Goal: Task Accomplishment & Management: Manage account settings

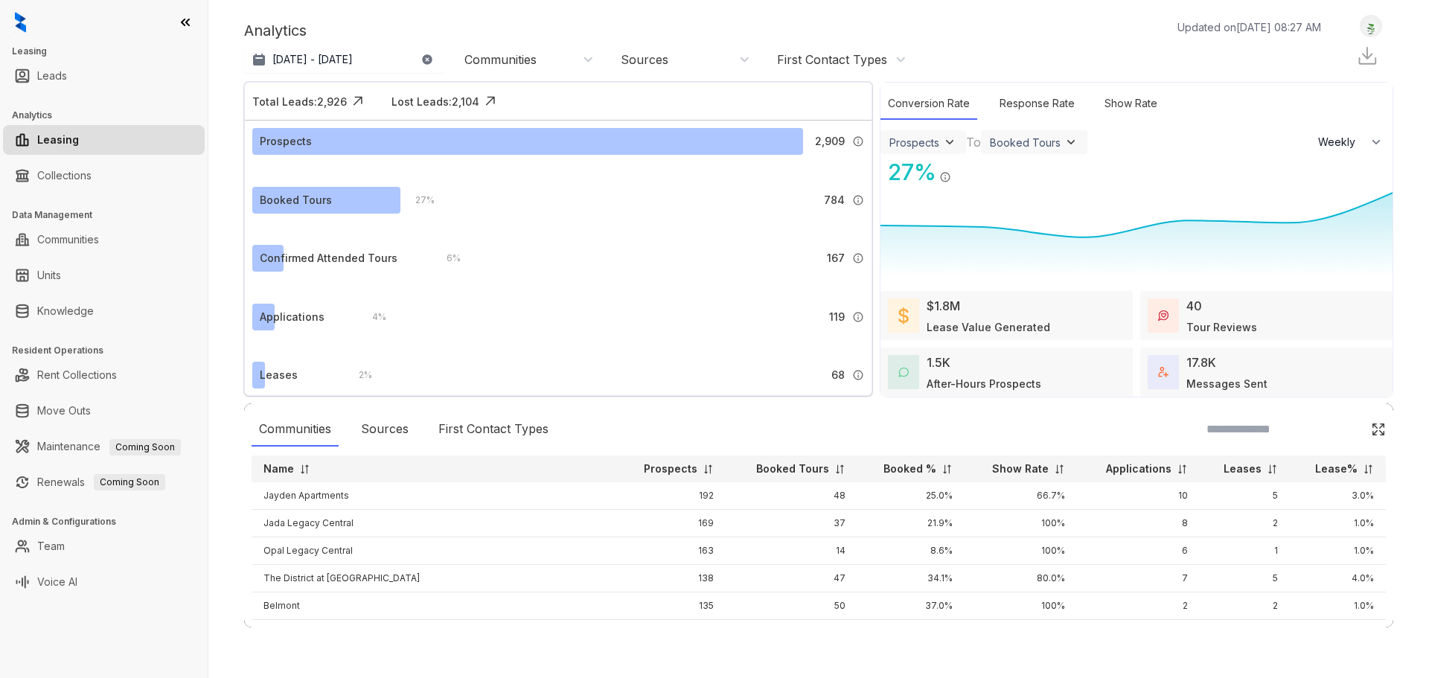
select select "******"
click at [62, 310] on link "Knowledge" at bounding box center [65, 311] width 57 height 30
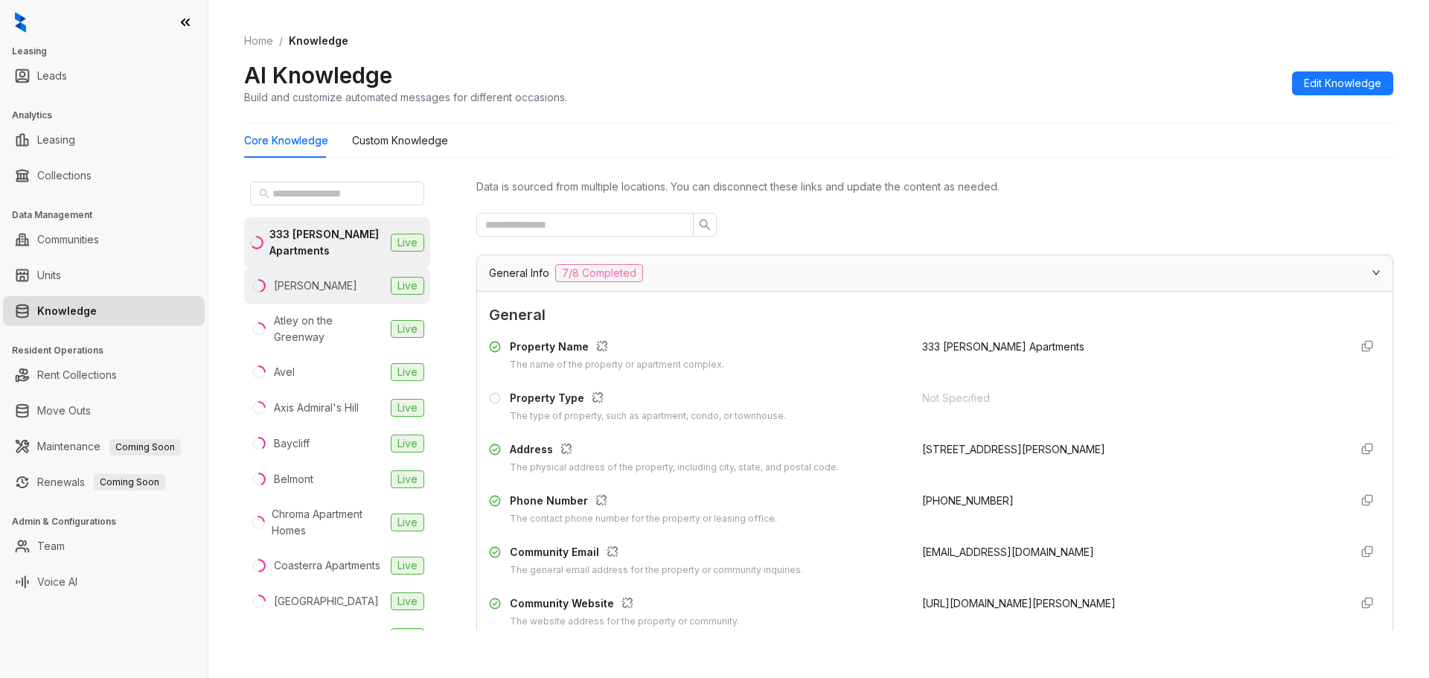
click at [308, 291] on div "[PERSON_NAME]" at bounding box center [315, 286] width 83 height 16
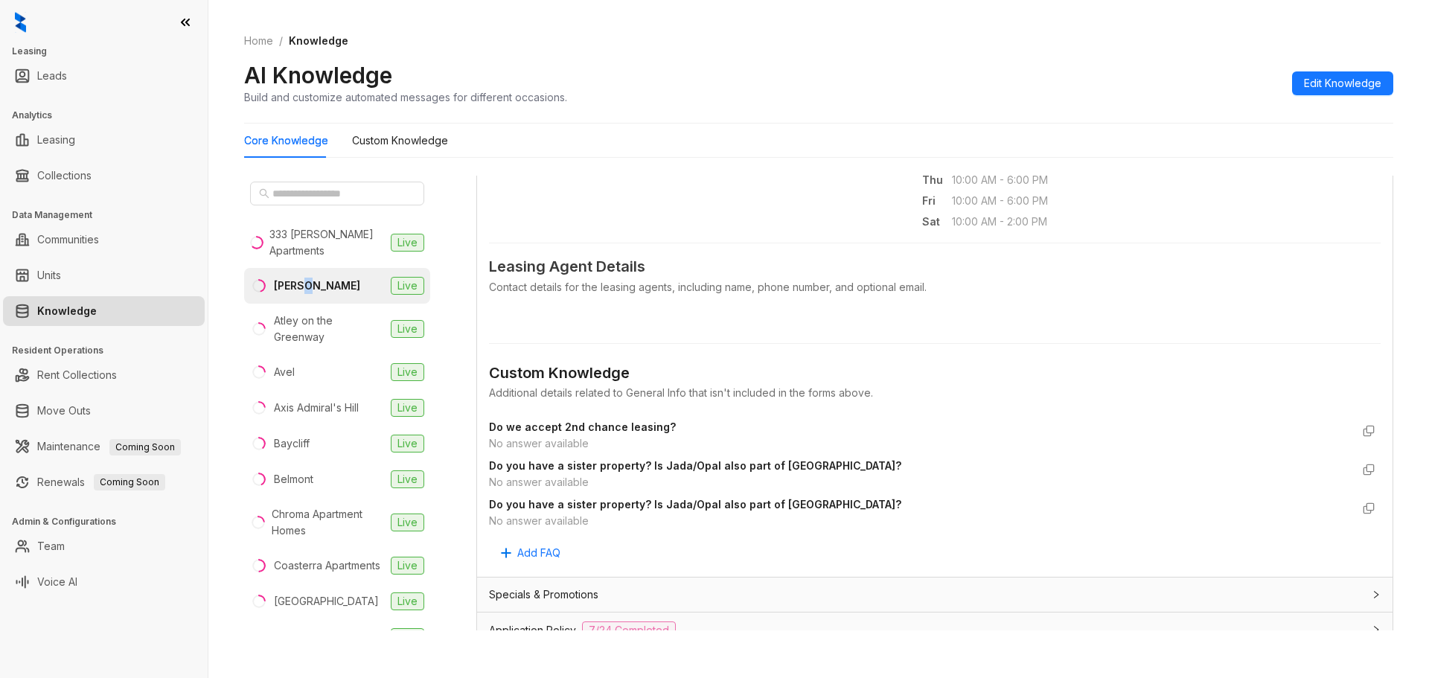
scroll to position [744, 0]
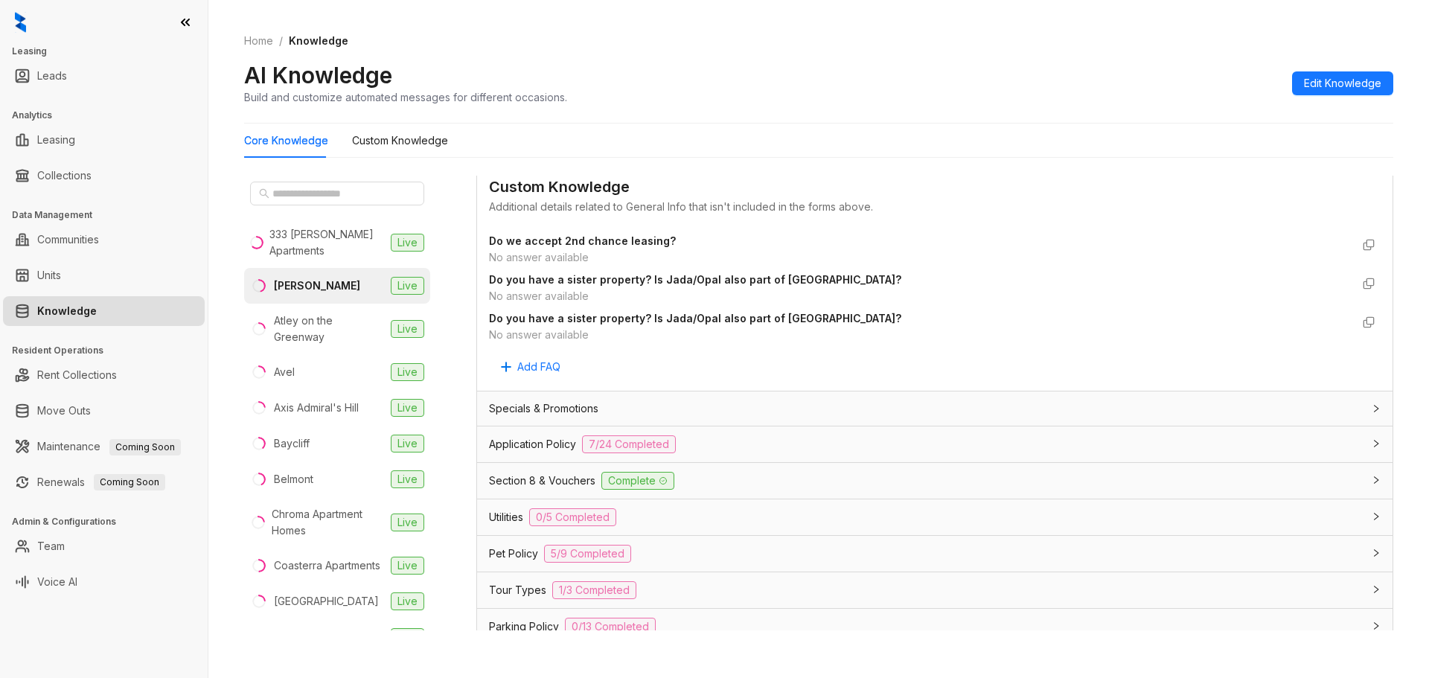
click at [770, 412] on div "Specials & Promotions" at bounding box center [926, 408] width 874 height 16
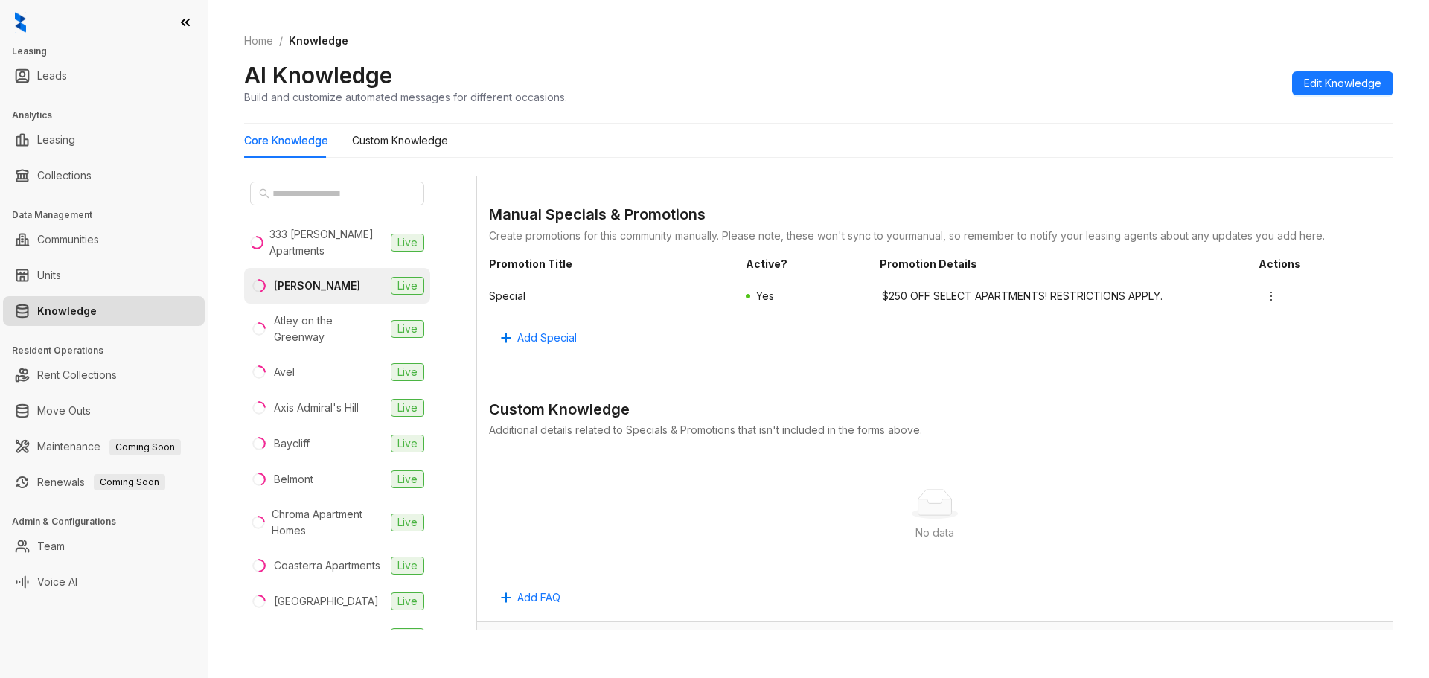
scroll to position [1116, 0]
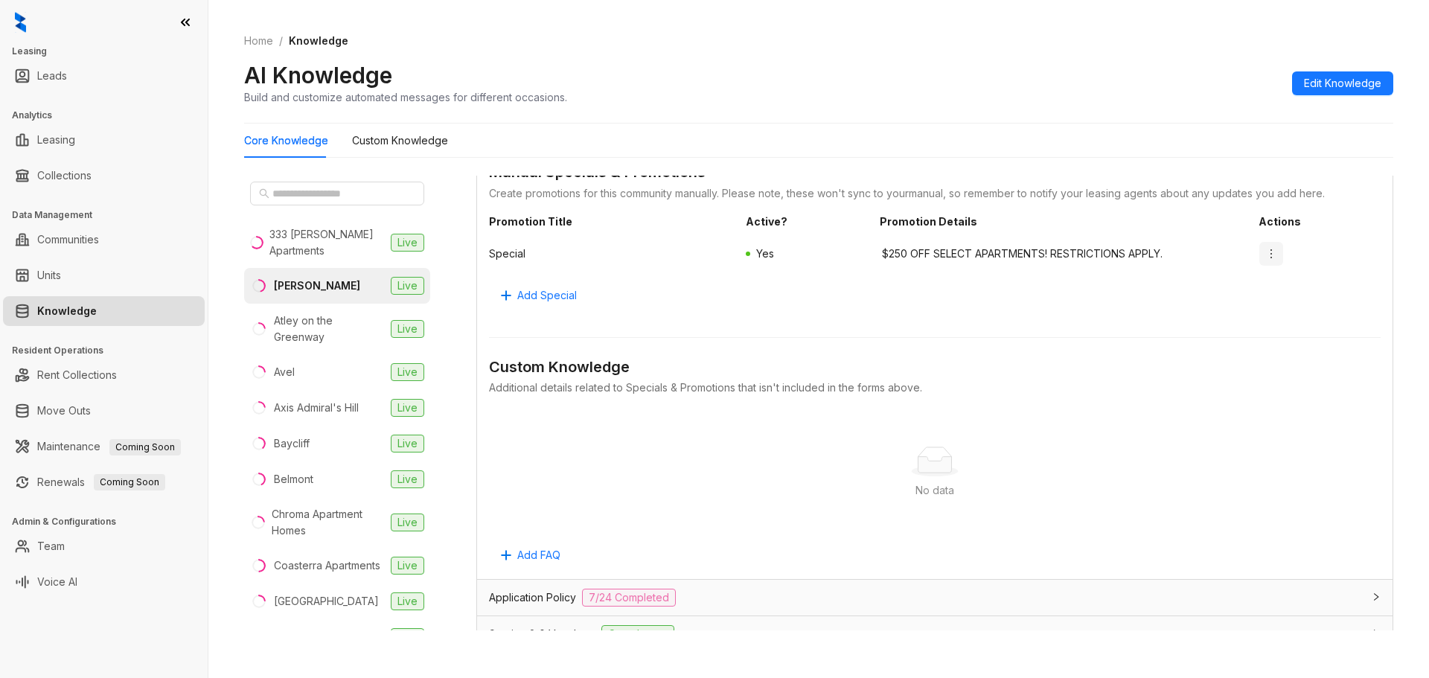
click at [1265, 254] on icon "more" at bounding box center [1271, 254] width 12 height 12
click at [1264, 286] on span "Edit" at bounding box center [1278, 283] width 53 height 16
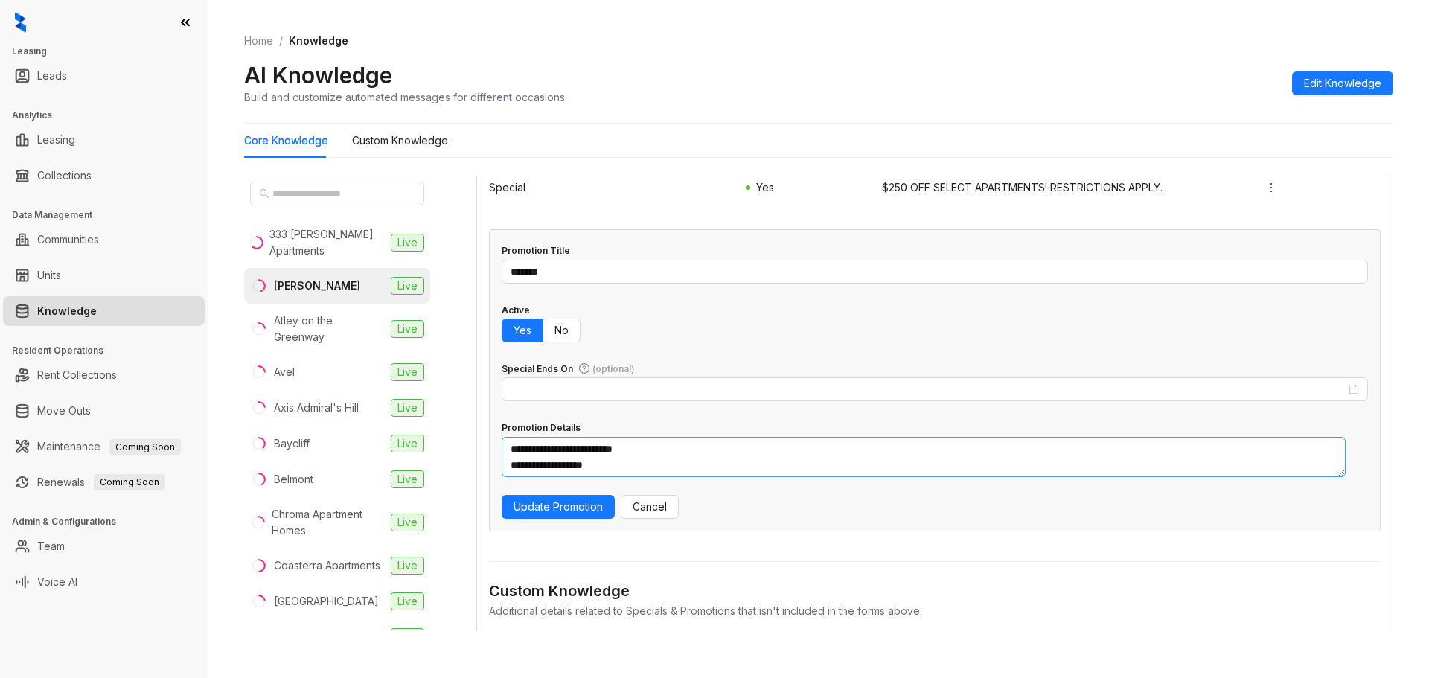
scroll to position [1191, 0]
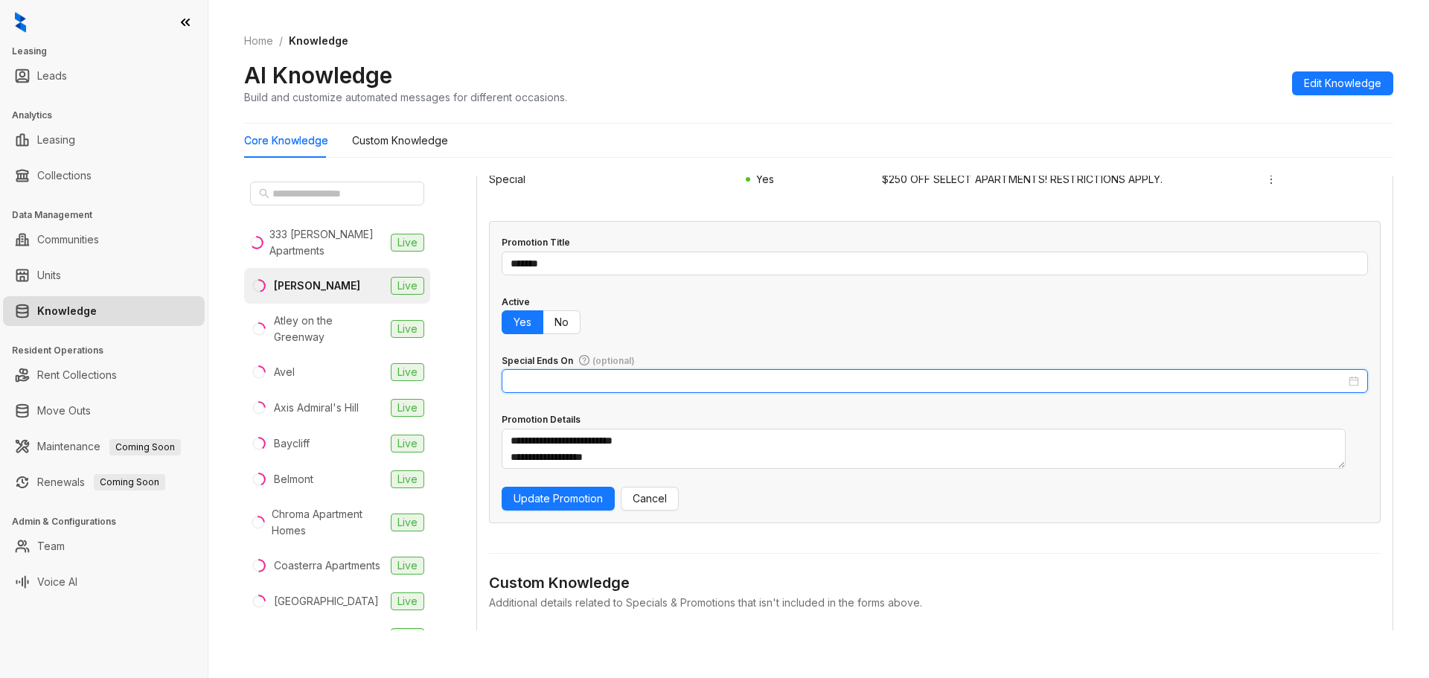
click at [618, 382] on input "Special Ends On (optional)" at bounding box center [927, 381] width 835 height 16
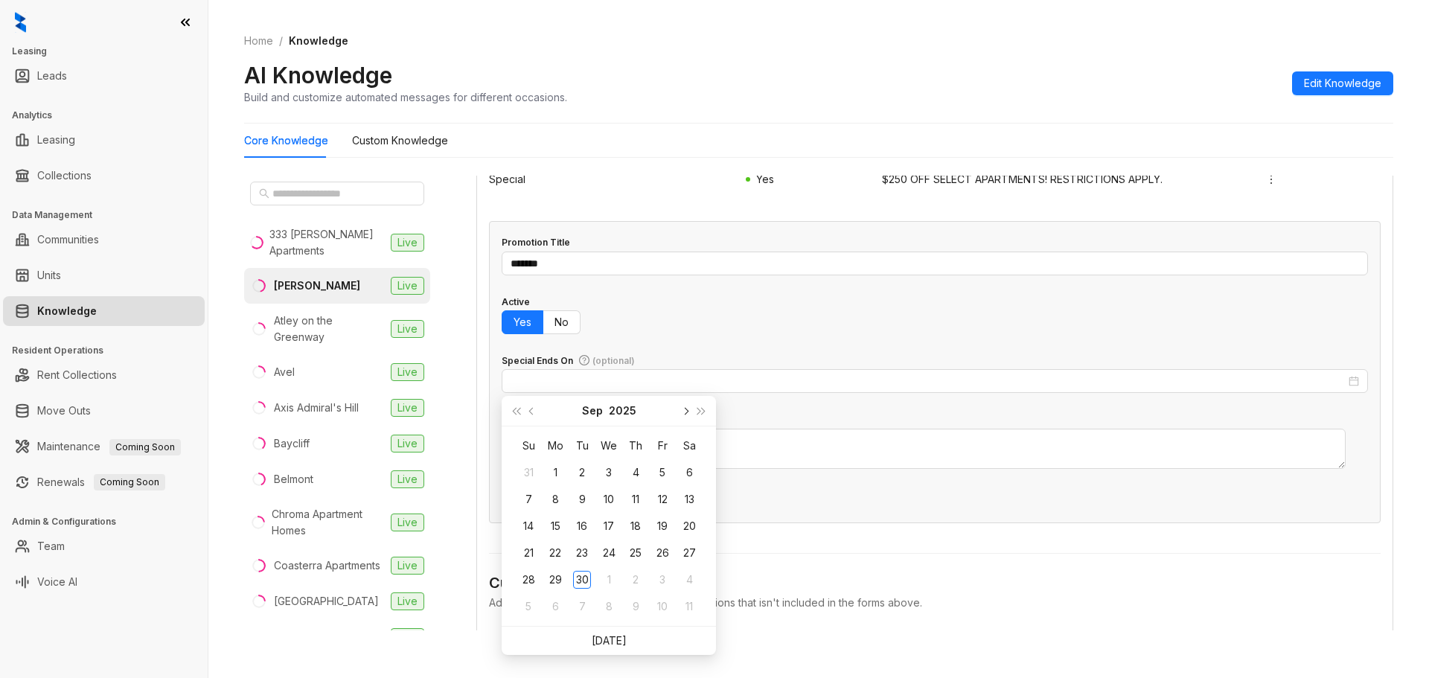
click at [685, 417] on button "next-year" at bounding box center [684, 411] width 16 height 30
type input "**********"
click at [662, 569] on td "31" at bounding box center [662, 579] width 27 height 27
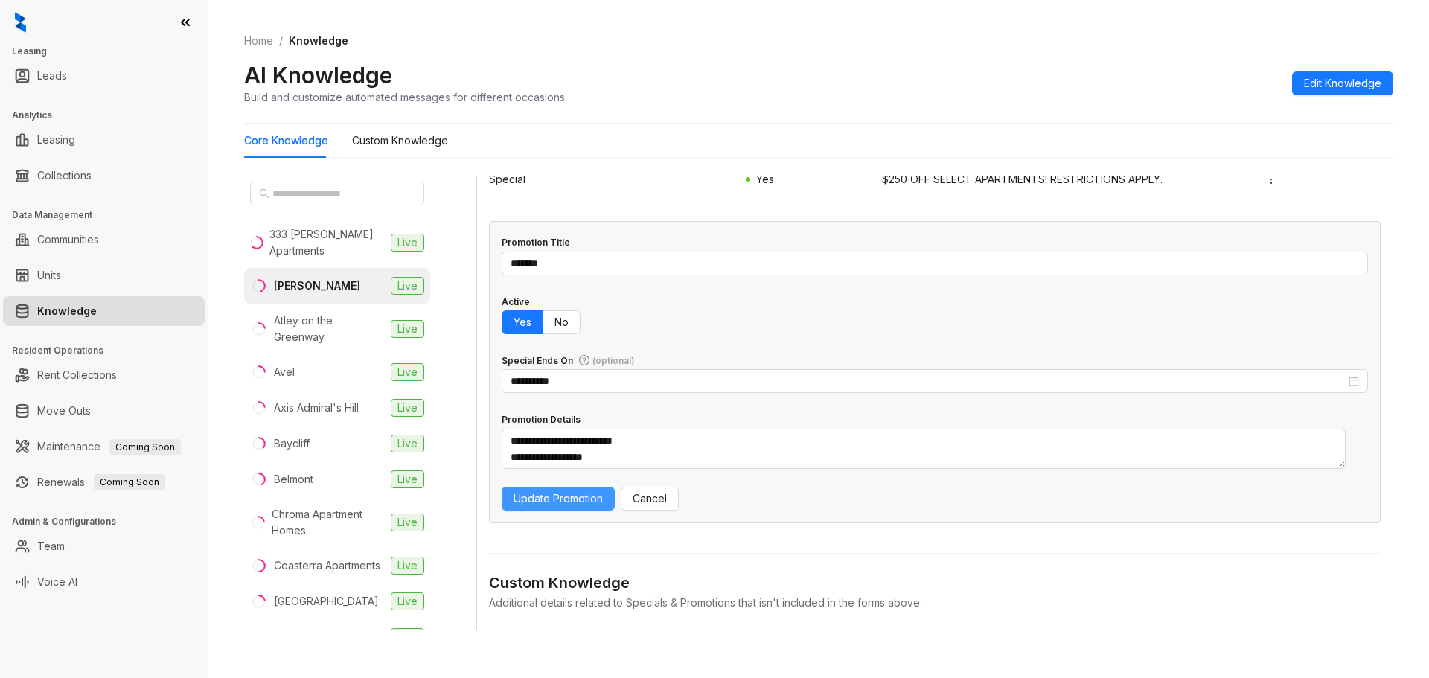
click at [546, 502] on span "Update Promotion" at bounding box center [557, 498] width 89 height 16
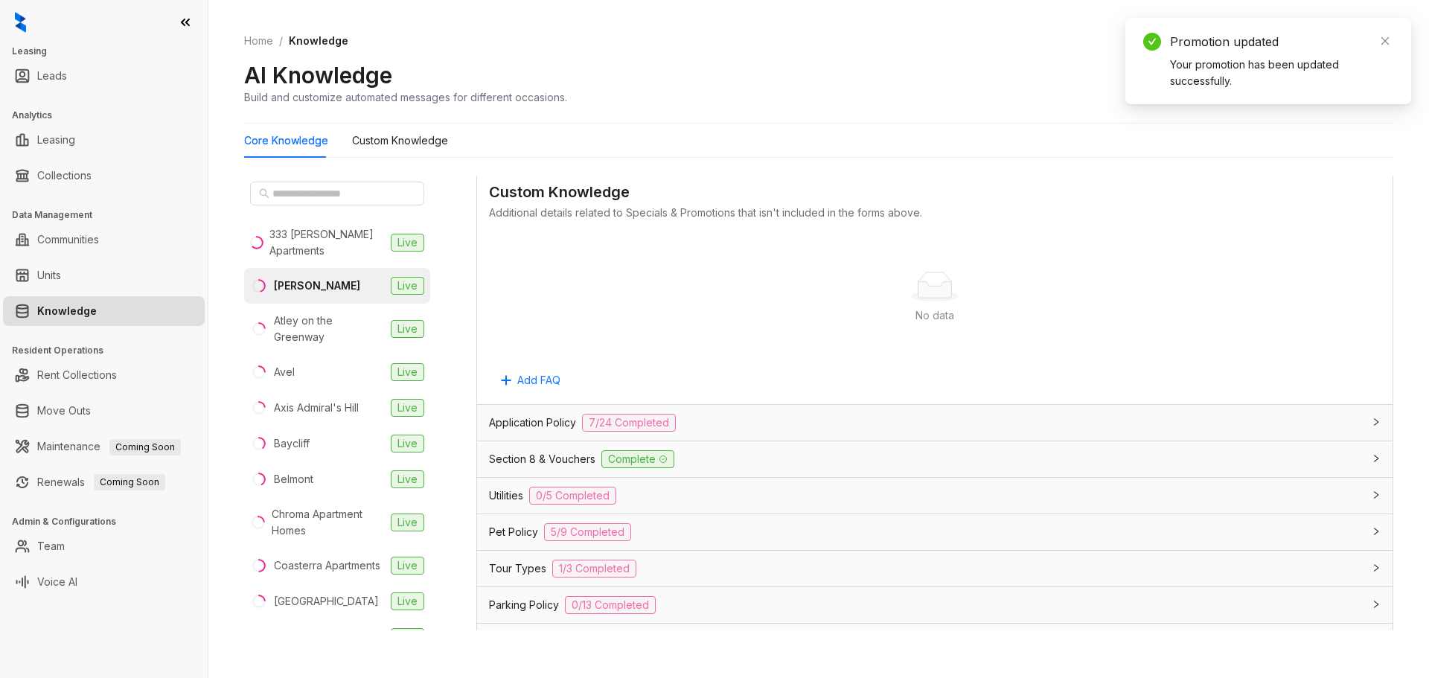
scroll to position [1265, 0]
